Goal: Information Seeking & Learning: Check status

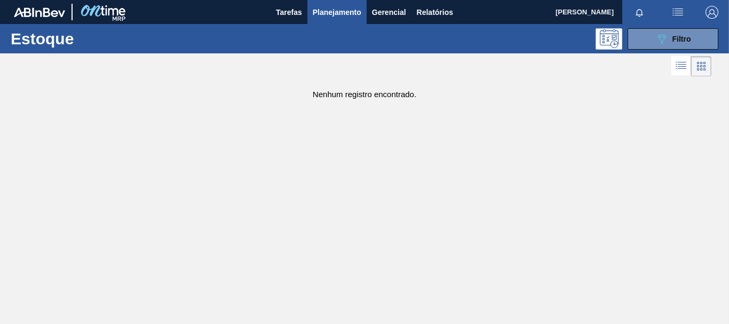
click at [642, 34] on button "089F7B8B-B2A5-4AFE-B5C0-19BA573D28AC Filtro" at bounding box center [673, 38] width 91 height 21
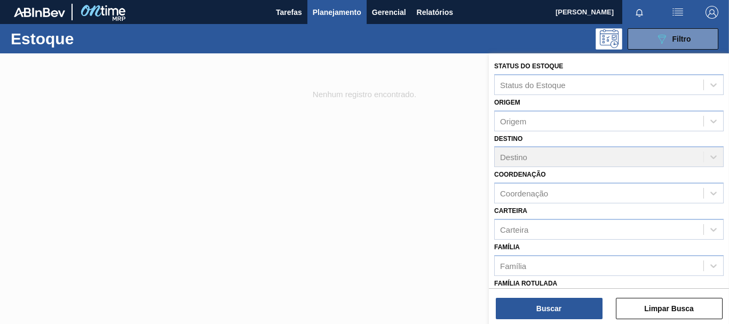
scroll to position [53, 0]
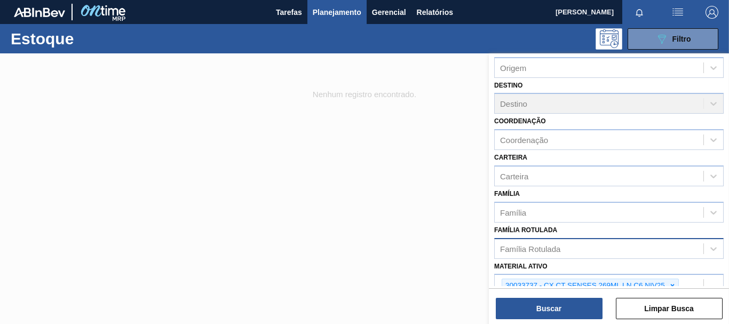
click at [525, 255] on div "Família Rotulada" at bounding box center [599, 248] width 209 height 15
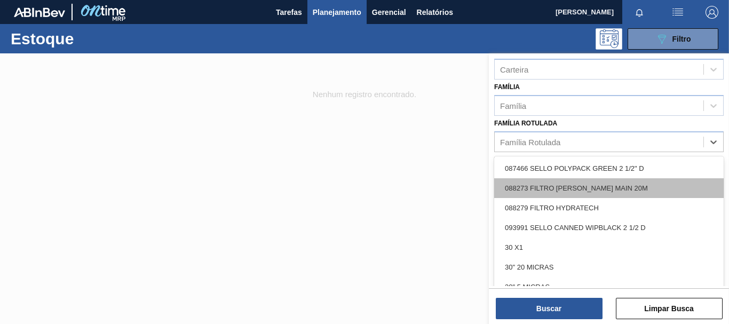
scroll to position [202, 0]
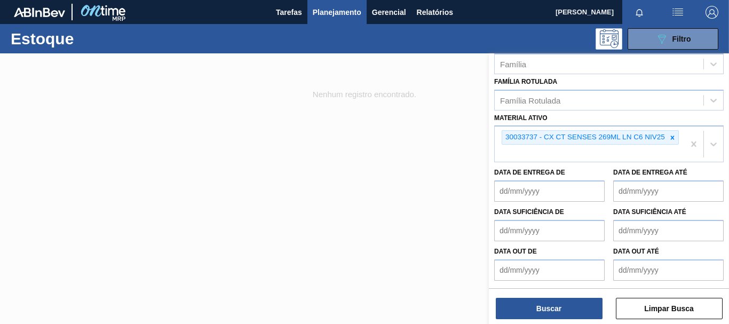
click at [446, 162] on div at bounding box center [364, 215] width 729 height 324
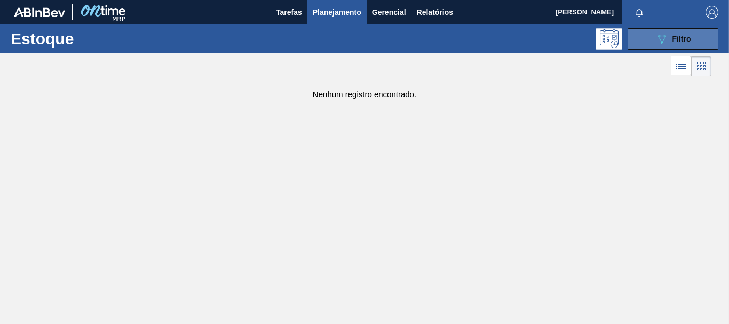
click at [648, 40] on button "089F7B8B-B2A5-4AFE-B5C0-19BA573D28AC Filtro" at bounding box center [673, 38] width 91 height 21
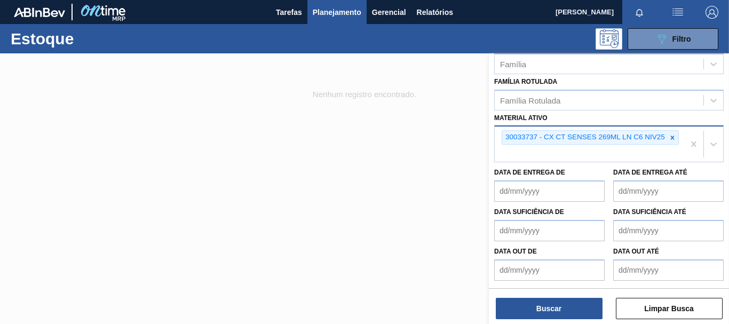
drag, startPoint x: 668, startPoint y: 138, endPoint x: 653, endPoint y: 151, distance: 19.4
click at [669, 138] on icon at bounding box center [672, 137] width 7 height 7
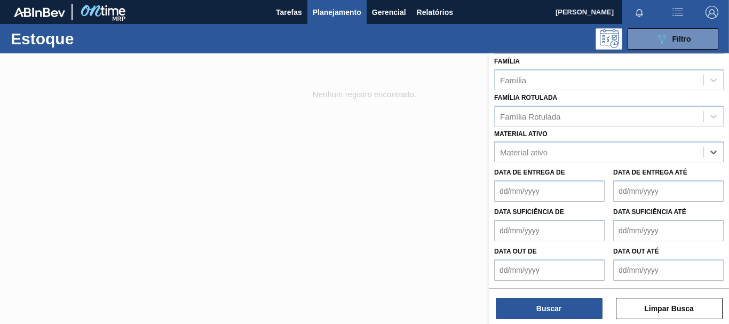
paste ativo "30003520"
type ativo "30003520"
click at [535, 167] on div "30003520 - FILME STRETCH 500 MM 20 MICRA" at bounding box center [610, 179] width 230 height 24
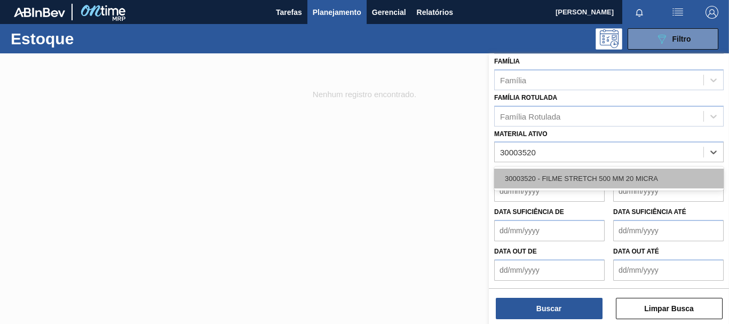
click at [540, 180] on div "30003520 - FILME STRETCH 500 MM 20 MICRA" at bounding box center [610, 179] width 230 height 20
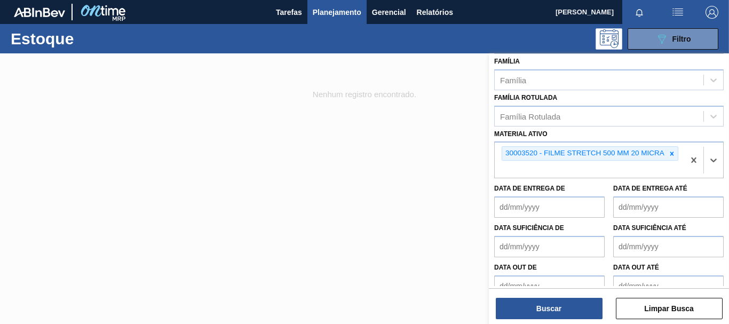
scroll to position [202, 0]
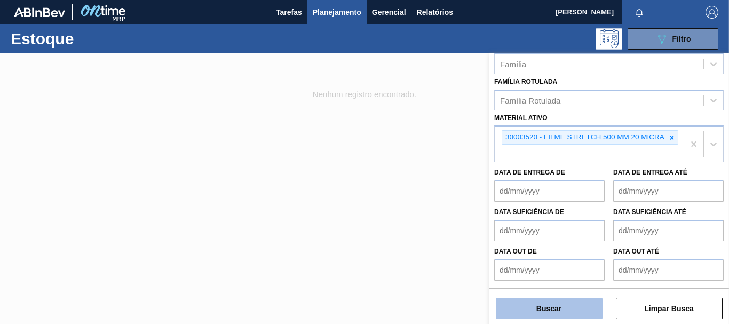
click at [551, 303] on button "Buscar" at bounding box center [549, 308] width 107 height 21
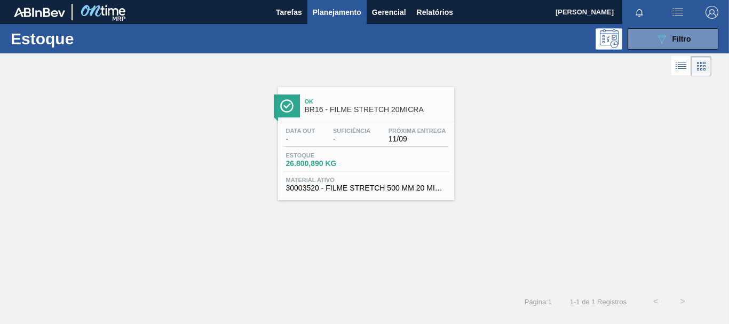
click at [316, 170] on div "Estoque 26.800,890 KG" at bounding box center [367, 161] width 166 height 19
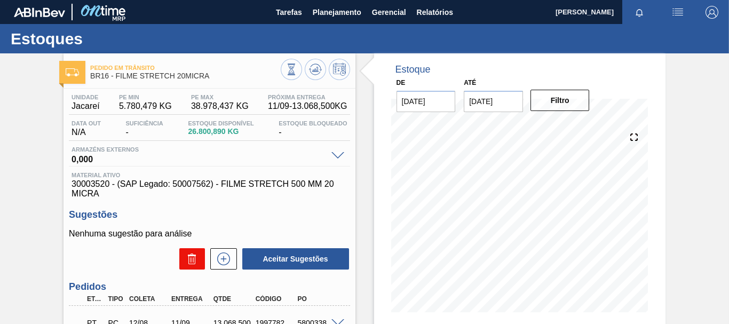
scroll to position [53, 0]
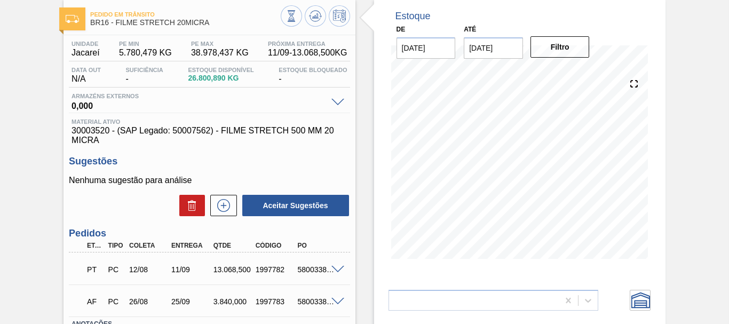
click at [334, 270] on span at bounding box center [338, 270] width 13 height 8
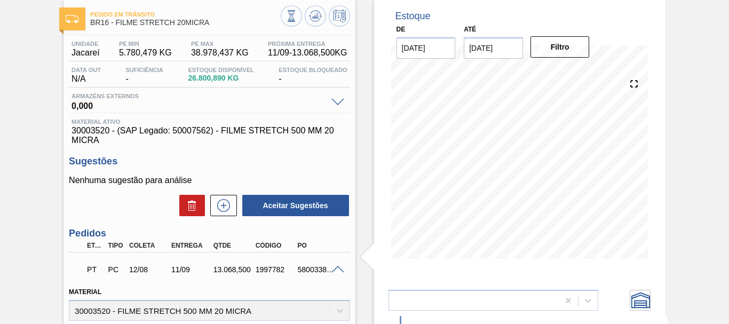
click at [334, 269] on span at bounding box center [338, 270] width 13 height 8
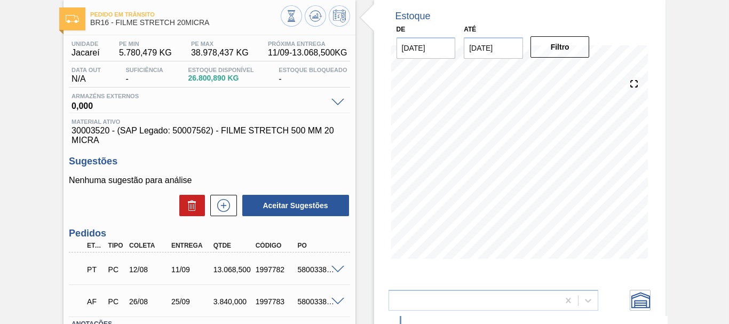
scroll to position [0, 0]
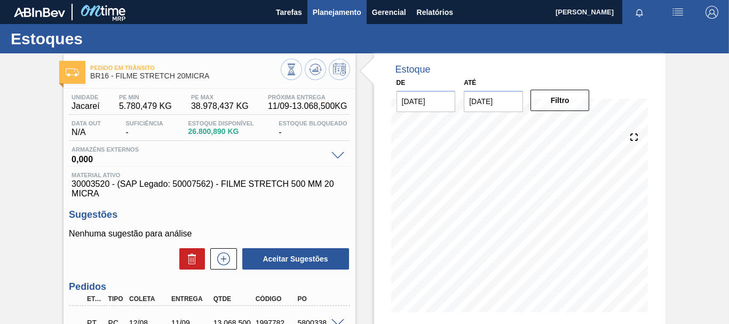
click at [340, 14] on span "Planejamento" at bounding box center [337, 12] width 49 height 13
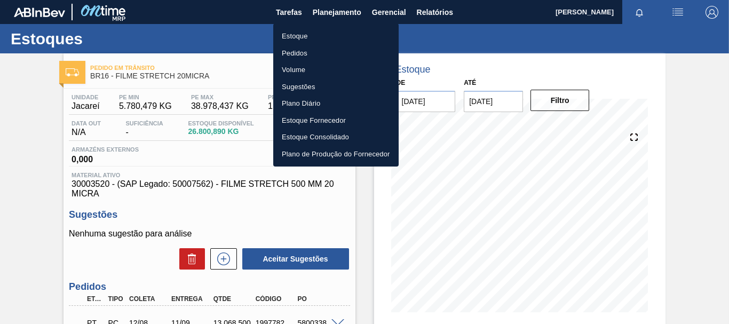
click at [308, 28] on ul "Estoque Pedidos Volume Sugestões Plano Diário Estoque Fornecedor Estoque Consol…" at bounding box center [335, 94] width 125 height 143
click at [309, 33] on li "Estoque" at bounding box center [335, 36] width 125 height 17
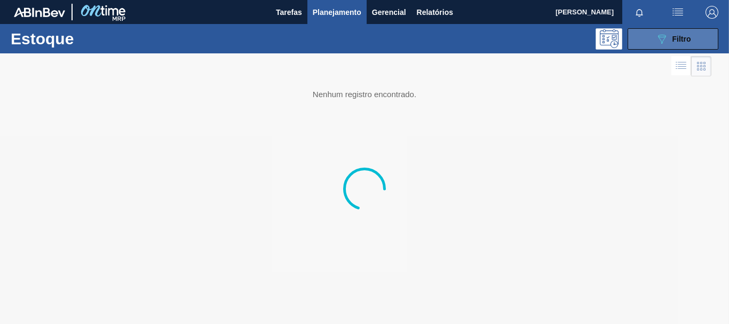
click at [659, 38] on icon "089F7B8B-B2A5-4AFE-B5C0-19BA573D28AC" at bounding box center [662, 39] width 13 height 13
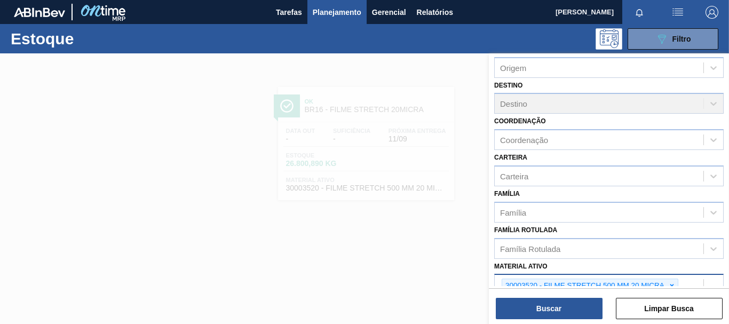
scroll to position [107, 0]
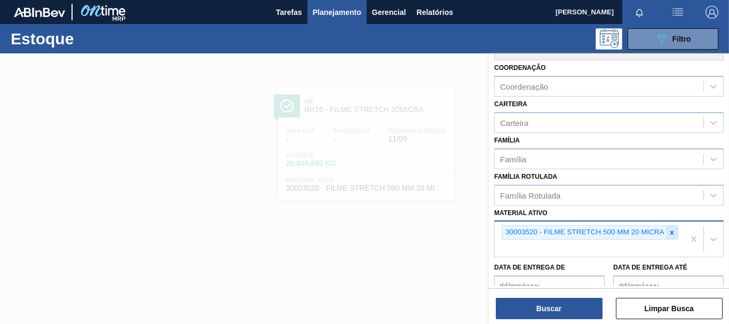
click at [672, 235] on icon at bounding box center [672, 232] width 7 height 7
paste ativo "30003617"
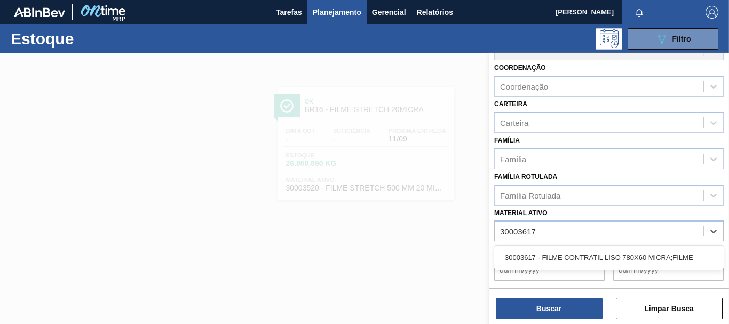
type ativo "30003617"
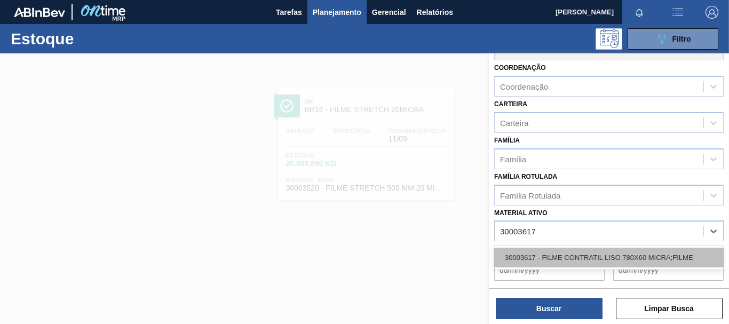
click at [555, 257] on div "30003617 - FILME CONTRATIL LISO 780X60 MICRA;FILME" at bounding box center [610, 258] width 230 height 20
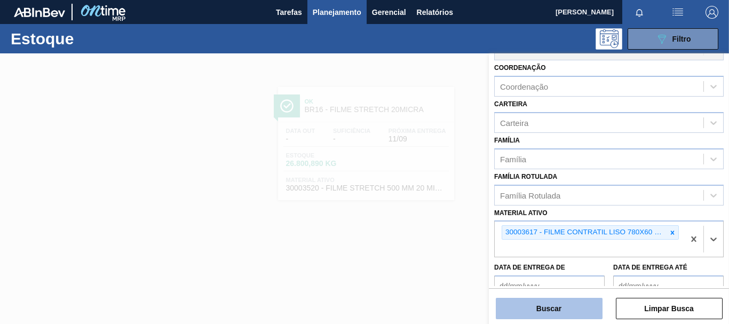
click at [560, 308] on button "Buscar" at bounding box center [549, 308] width 107 height 21
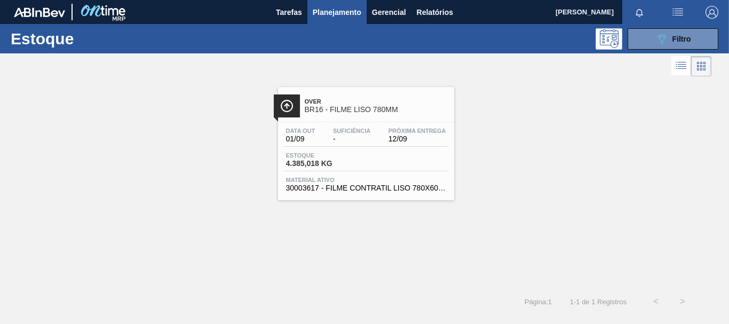
click at [352, 161] on span "4.385,018 KG" at bounding box center [323, 164] width 75 height 8
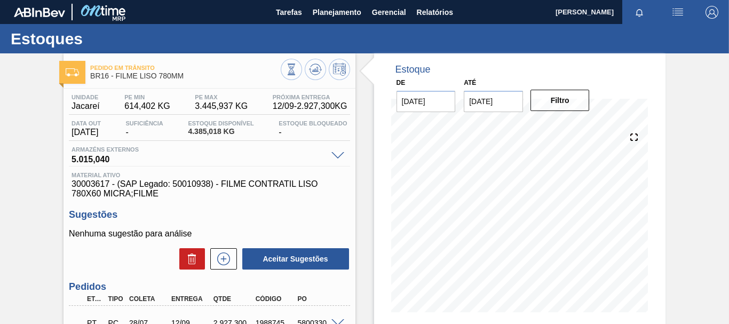
scroll to position [53, 0]
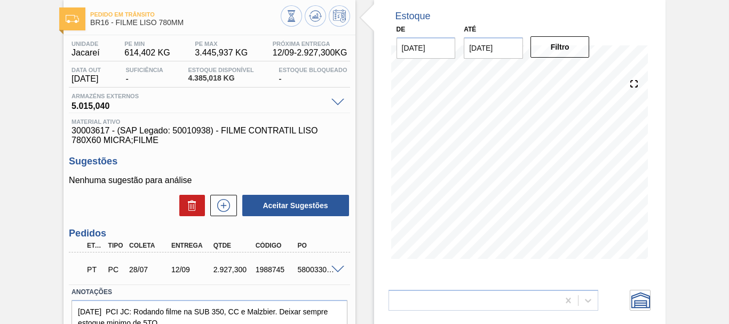
click at [335, 264] on div "PT PC 28/07 12/09 2.927,300 1988745 5800330038" at bounding box center [209, 268] width 281 height 27
click at [335, 269] on span at bounding box center [338, 270] width 13 height 8
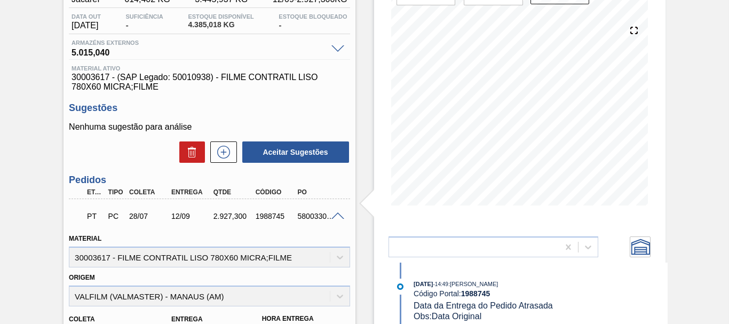
scroll to position [0, 0]
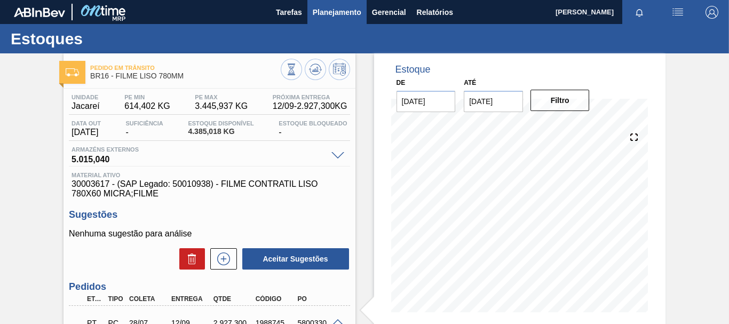
click at [354, 13] on span "Planejamento" at bounding box center [337, 12] width 49 height 13
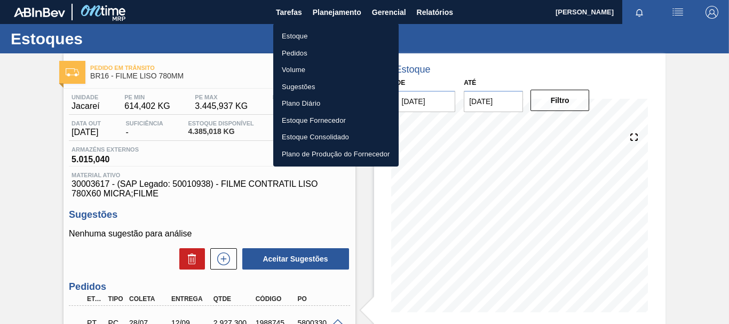
click at [331, 31] on li "Estoque" at bounding box center [335, 36] width 125 height 17
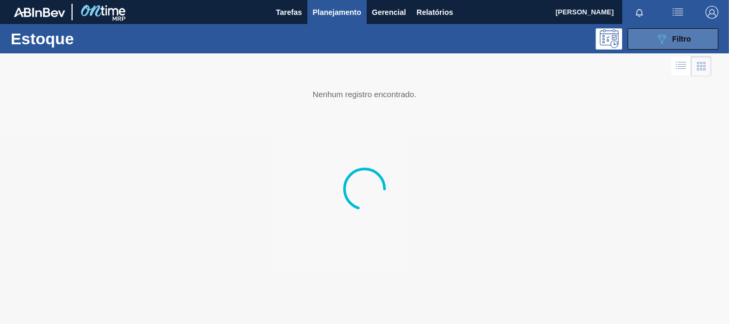
click at [692, 39] on button "089F7B8B-B2A5-4AFE-B5C0-19BA573D28AC Filtro" at bounding box center [673, 38] width 91 height 21
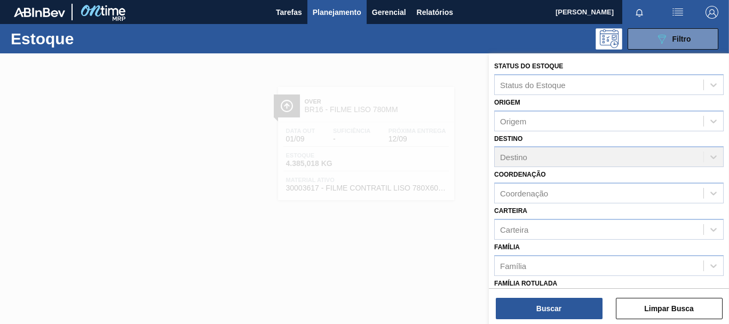
scroll to position [107, 0]
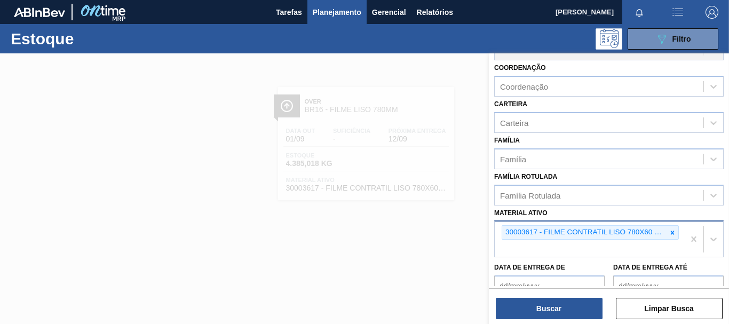
click at [677, 230] on div "30003617 - FILME CONTRATIL LISO 780X60 MICRA;FILME" at bounding box center [590, 232] width 177 height 14
click at [674, 232] on icon at bounding box center [672, 232] width 7 height 7
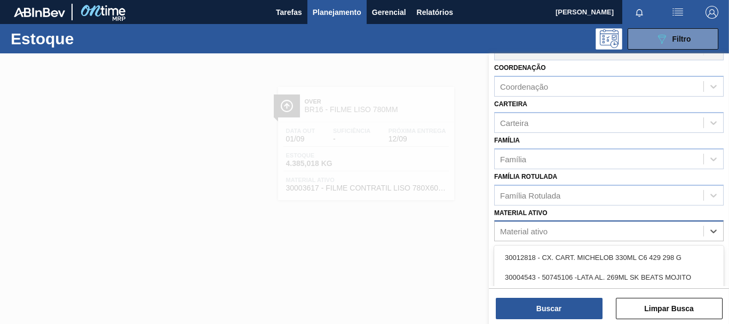
paste ativo "30012508"
type ativo "30012508"
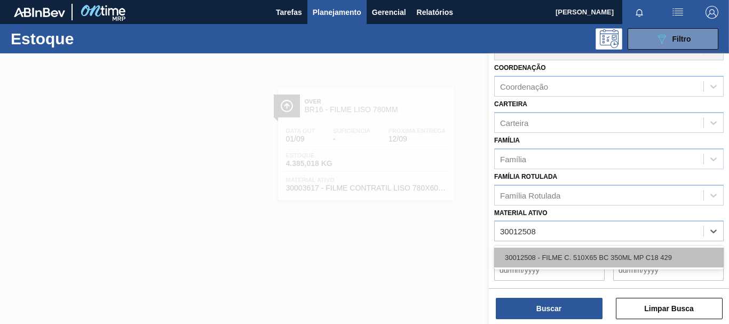
click at [579, 257] on div "30012508 - FILME C. 510X65 BC 350ML MP C18 429" at bounding box center [610, 258] width 230 height 20
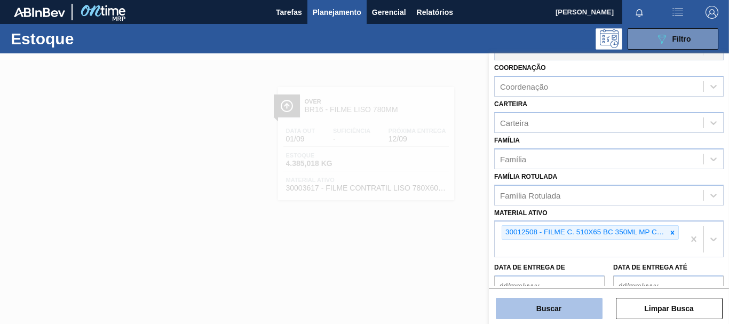
click at [556, 310] on button "Buscar" at bounding box center [549, 308] width 107 height 21
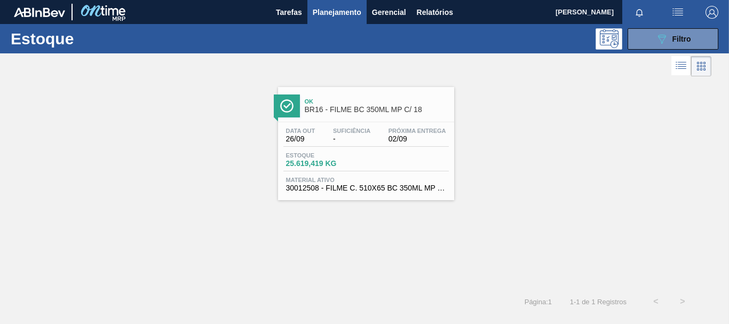
click at [347, 168] on div "Estoque 25.619,419 KG" at bounding box center [367, 161] width 166 height 19
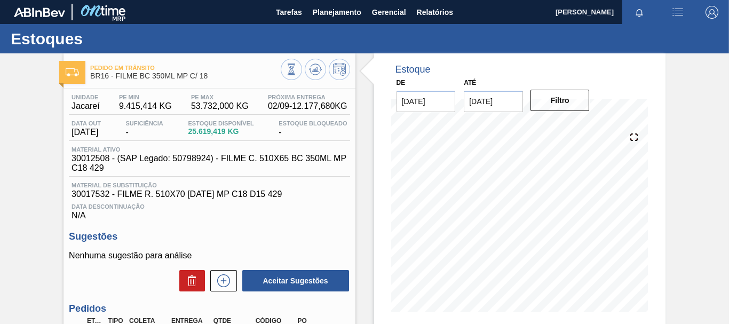
click at [219, 209] on span "Data Descontinuação" at bounding box center [210, 206] width 276 height 6
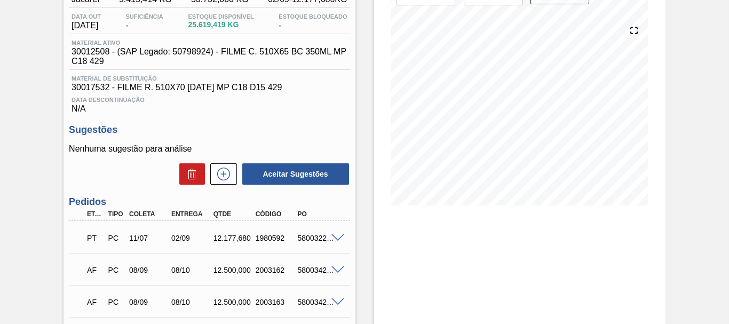
click at [307, 240] on div "5800322724" at bounding box center [317, 238] width 45 height 9
copy div "5800322724"
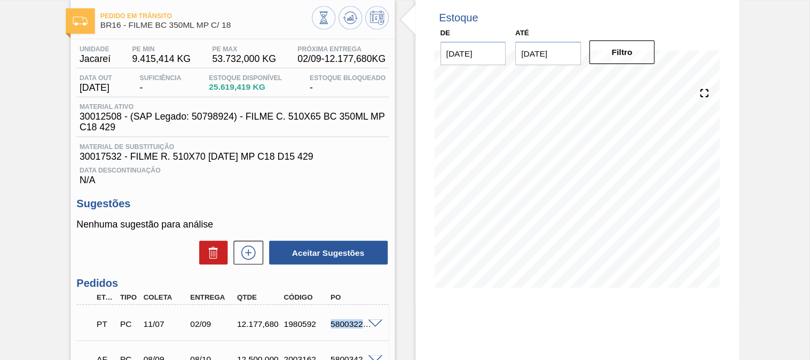
scroll to position [0, 0]
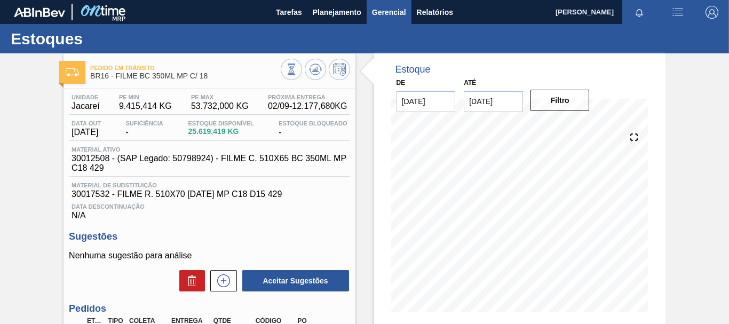
click at [382, 14] on span "Gerencial" at bounding box center [389, 12] width 34 height 13
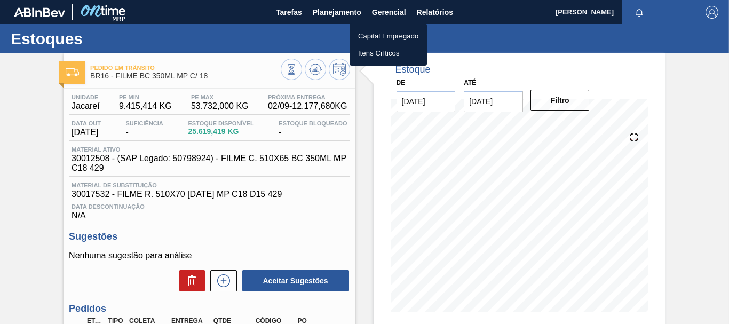
click at [328, 22] on div at bounding box center [364, 162] width 729 height 324
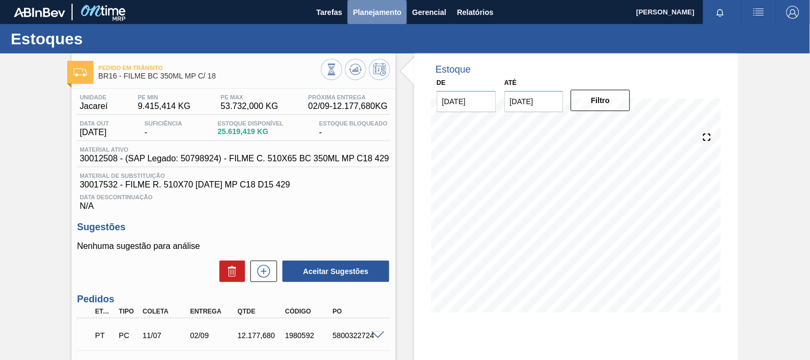
click at [359, 13] on span "Planejamento" at bounding box center [377, 12] width 49 height 13
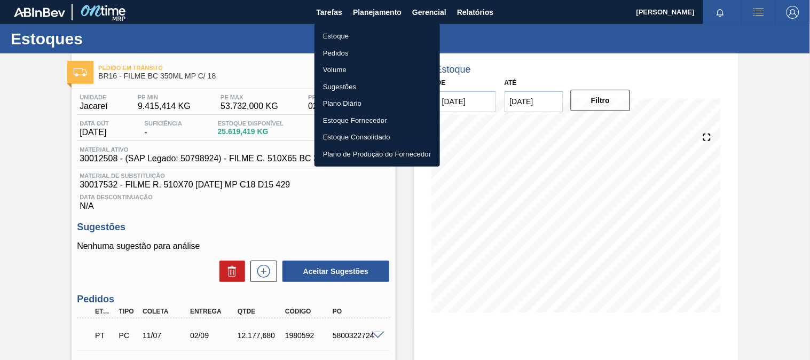
click at [359, 31] on li "Estoque" at bounding box center [377, 36] width 125 height 17
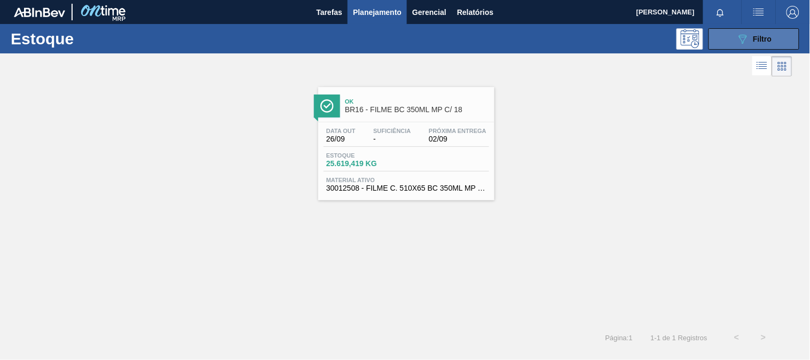
click at [714, 42] on button "089F7B8B-B2A5-4AFE-B5C0-19BA573D28AC Filtro" at bounding box center [754, 38] width 91 height 21
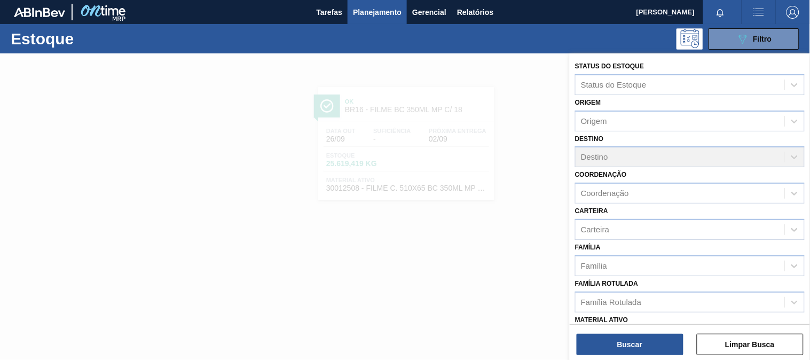
scroll to position [119, 0]
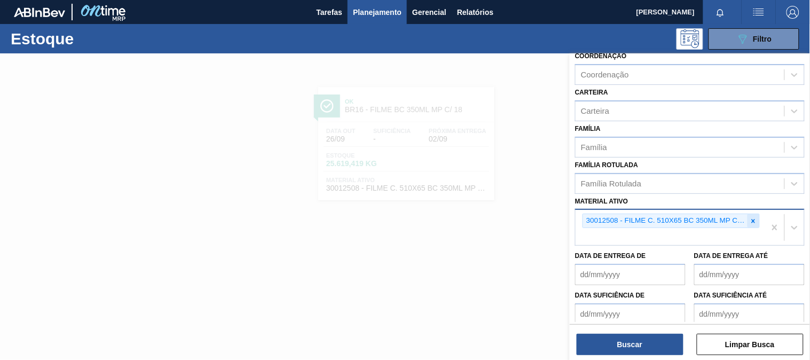
click at [729, 219] on icon at bounding box center [754, 221] width 4 height 4
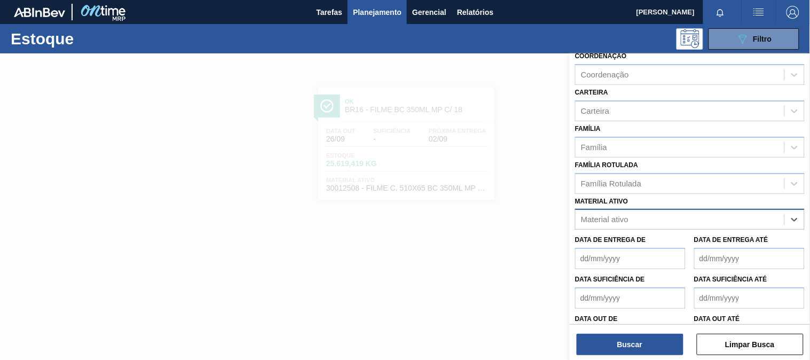
paste ativo "30017195"
click at [628, 236] on div "No options" at bounding box center [690, 245] width 230 height 18
click at [623, 219] on ativo "30017195" at bounding box center [608, 219] width 54 height 9
type ativo "30017195"
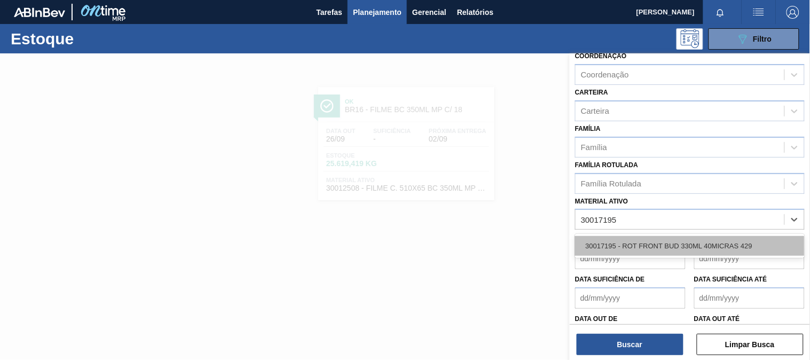
click at [645, 244] on div "30017195 - ROT FRONT BUD 330ML 40MICRAS 429" at bounding box center [690, 246] width 230 height 20
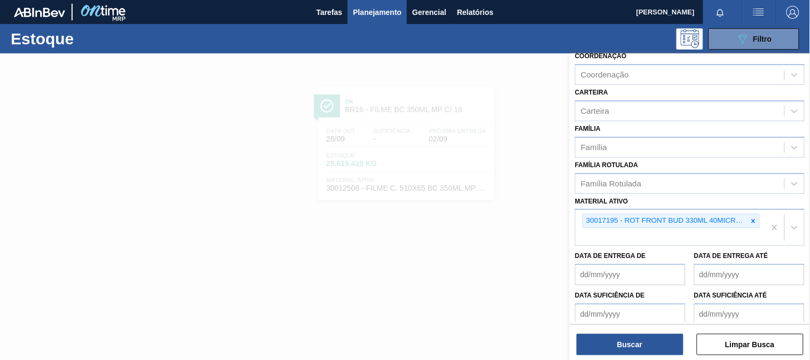
drag, startPoint x: 634, startPoint y: 322, endPoint x: 632, endPoint y: 331, distance: 9.5
click at [634, 322] on div "Status do Estoque Status do Estoque Origem Origem Destino Destino Coordenação C…" at bounding box center [690, 187] width 240 height 269
click at [632, 324] on div "Buscar Limpar Busca" at bounding box center [690, 339] width 240 height 30
click at [631, 324] on button "Buscar" at bounding box center [630, 344] width 107 height 21
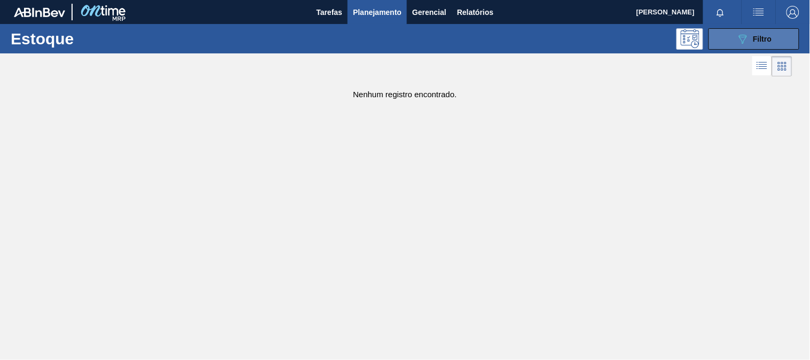
click at [729, 43] on div "089F7B8B-B2A5-4AFE-B5C0-19BA573D28AC Filtro" at bounding box center [754, 39] width 36 height 13
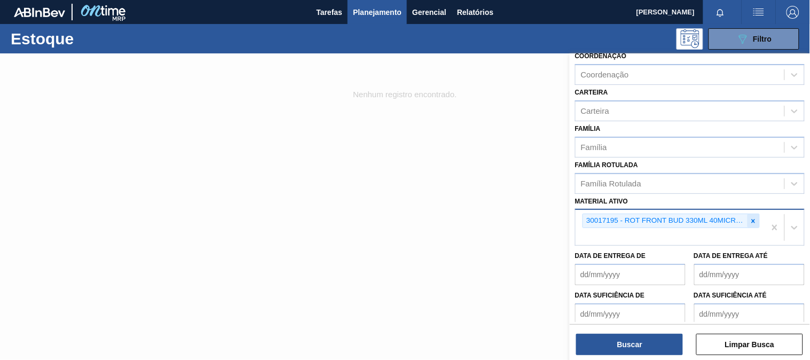
click at [729, 217] on icon at bounding box center [753, 220] width 7 height 7
paste ativo "30017114"
type ativo "30017114"
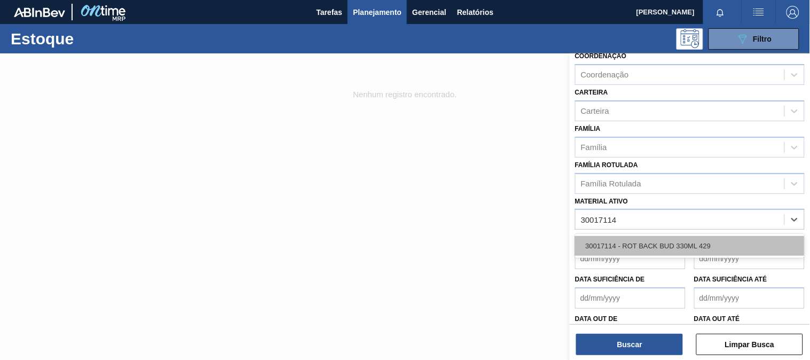
click at [610, 240] on div "30017114 - ROT BACK BUD 330ML 429" at bounding box center [690, 246] width 230 height 20
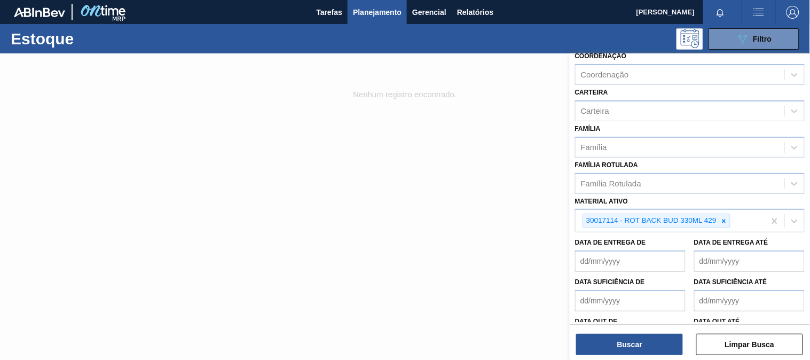
drag, startPoint x: 626, startPoint y: 326, endPoint x: 627, endPoint y: 332, distance: 6.0
click at [626, 324] on div "Buscar Limpar Busca" at bounding box center [690, 339] width 240 height 30
click at [628, 324] on button "Buscar" at bounding box center [630, 344] width 107 height 21
